Goal: Book appointment/travel/reservation

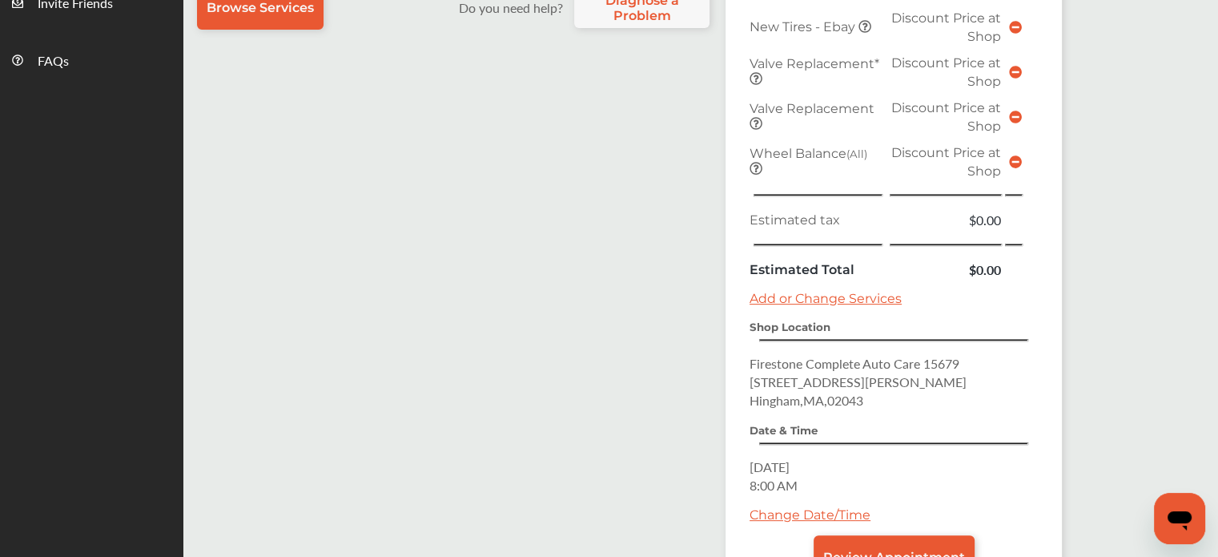
scroll to position [596, 0]
click at [784, 507] on link "Change Date/Time" at bounding box center [809, 514] width 121 height 15
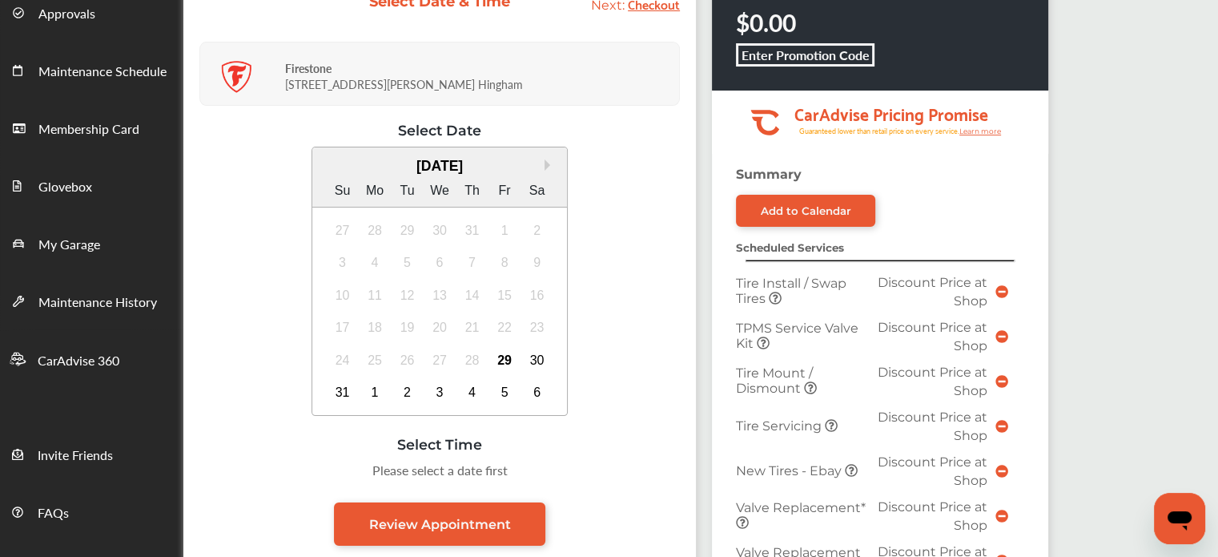
scroll to position [147, 0]
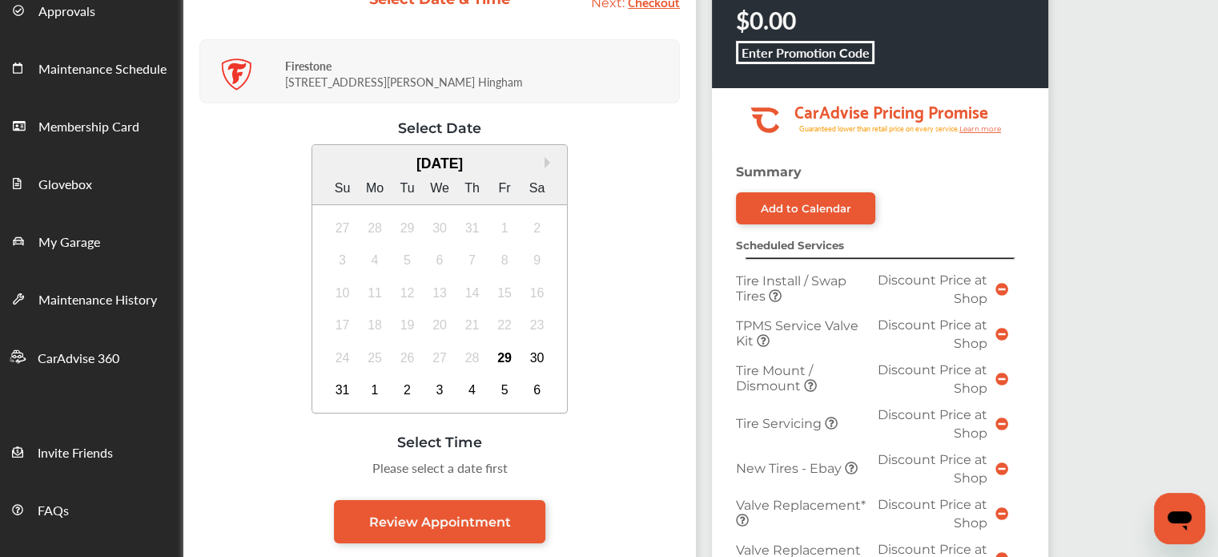
click at [506, 343] on div "24 25 26 27 28 29 30" at bounding box center [439, 357] width 227 height 33
click at [503, 353] on div "29" at bounding box center [505, 358] width 26 height 26
click at [533, 358] on div "30" at bounding box center [537, 358] width 26 height 26
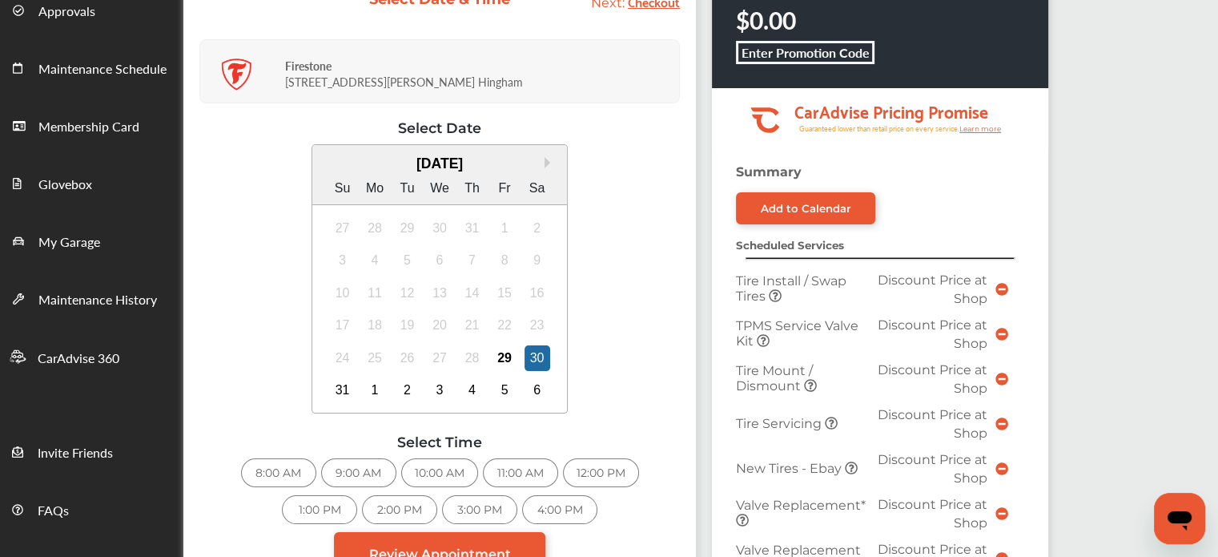
scroll to position [163, 0]
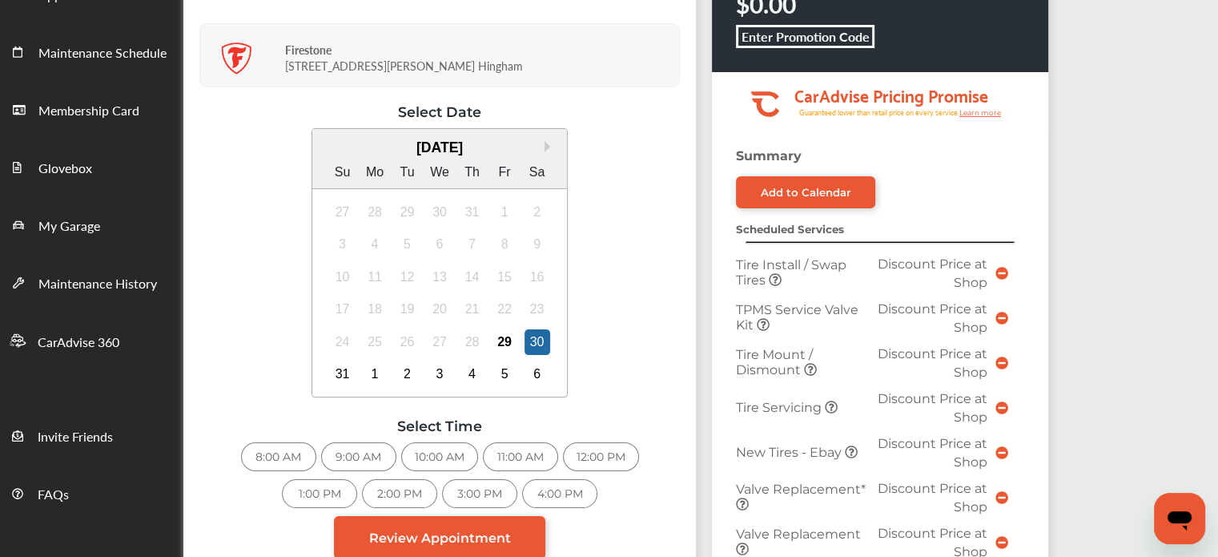
click at [333, 489] on div "1:00 PM" at bounding box center [319, 493] width 75 height 29
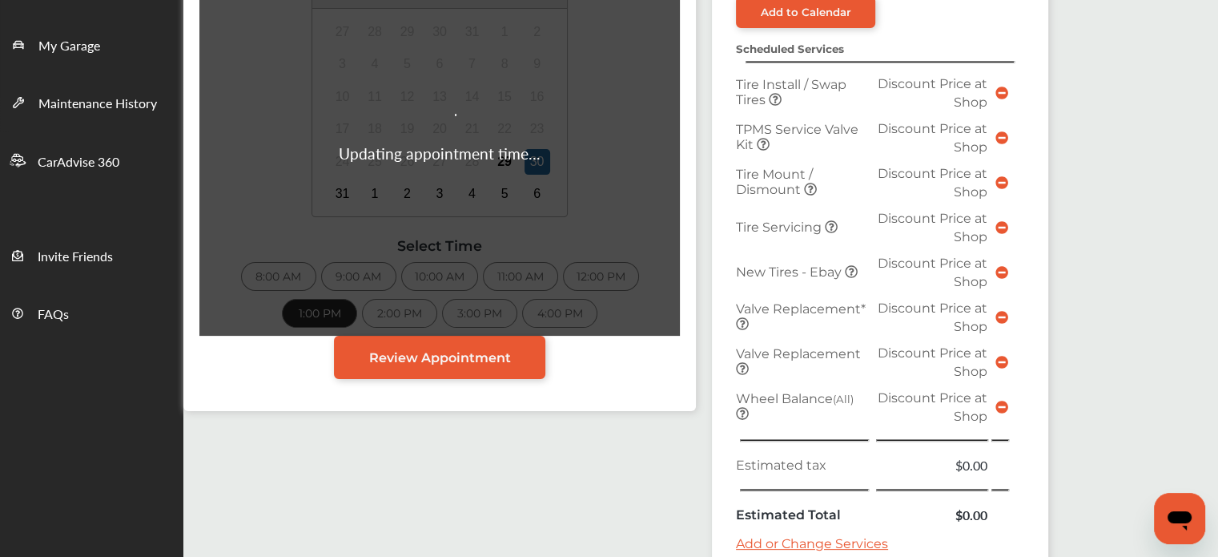
scroll to position [346, 0]
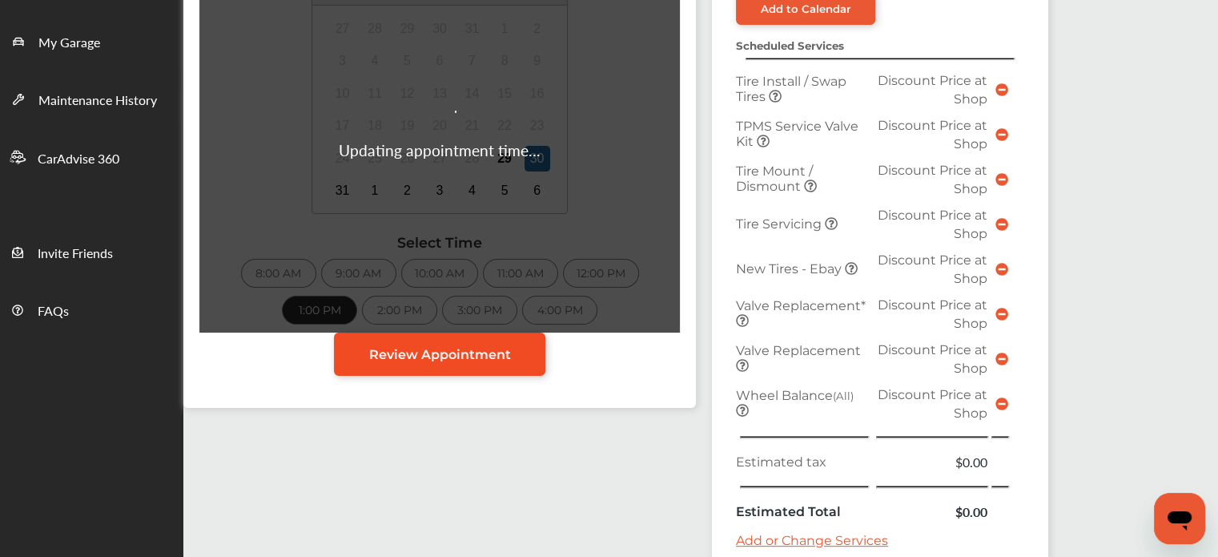
click at [471, 352] on span "Review Appointment" at bounding box center [440, 354] width 142 height 15
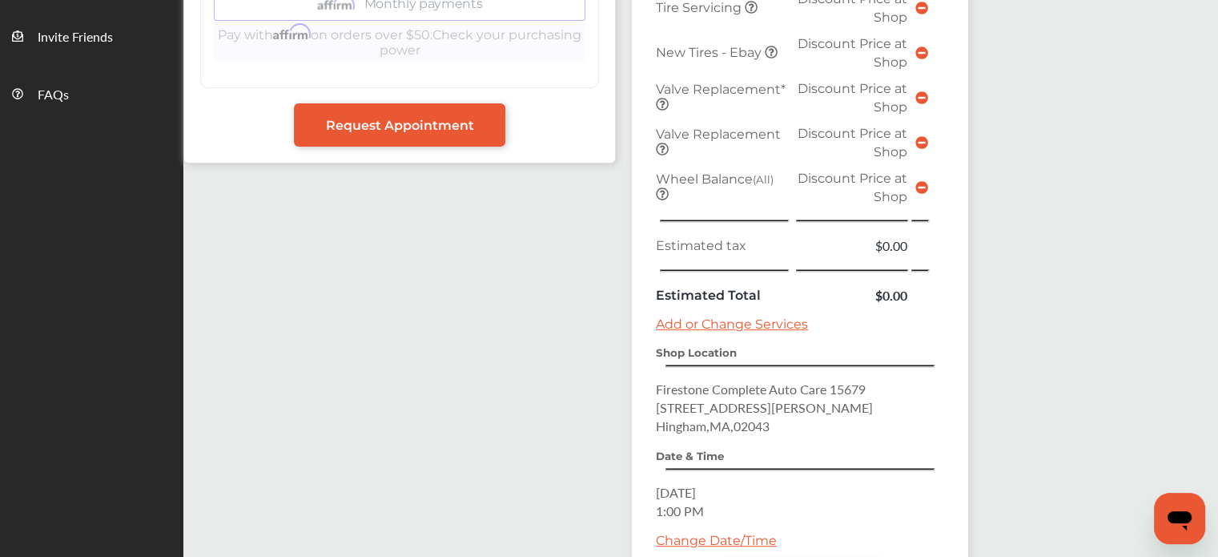
scroll to position [621, 0]
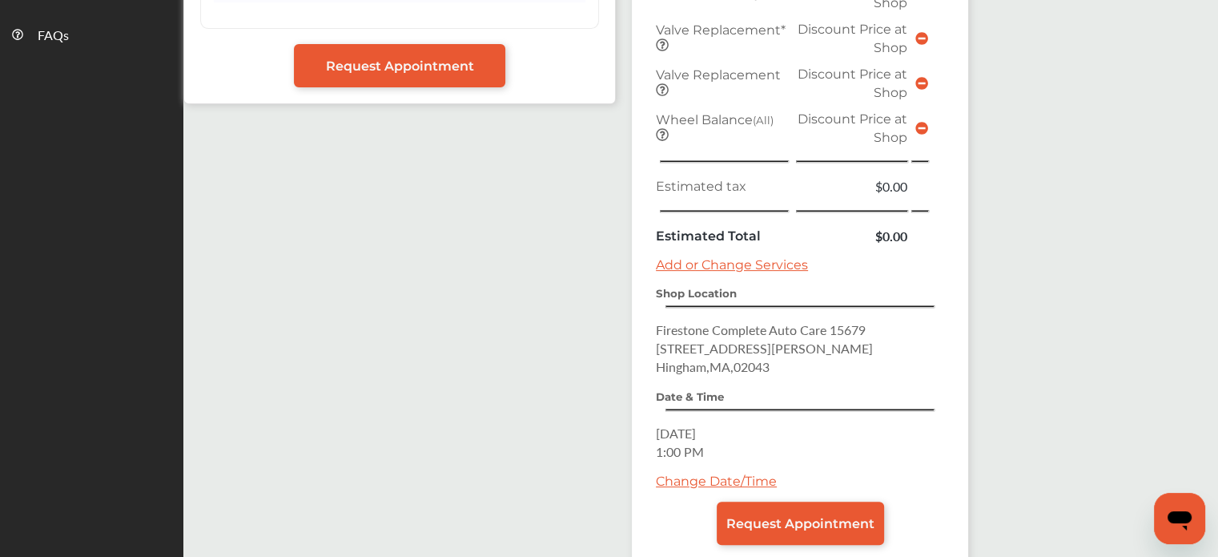
click at [732, 516] on span "Request Appointment" at bounding box center [800, 523] width 148 height 15
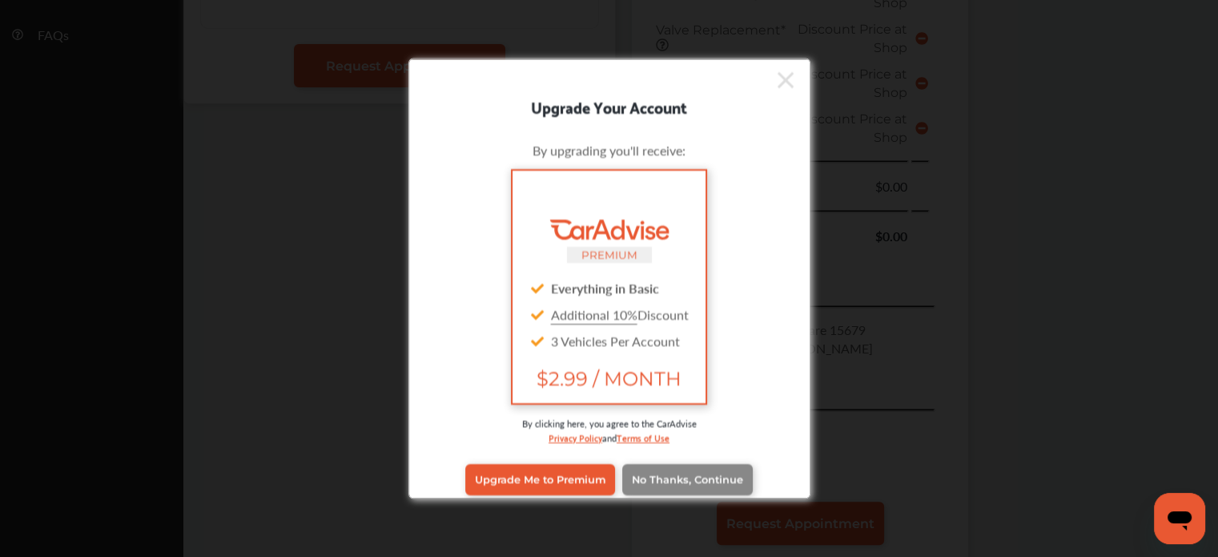
click at [669, 485] on link "No Thanks, Continue" at bounding box center [687, 479] width 131 height 30
